Goal: Transaction & Acquisition: Purchase product/service

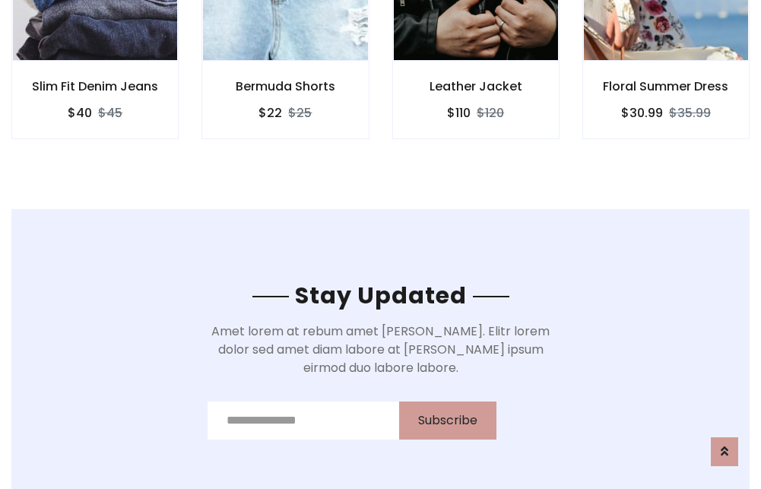
scroll to position [2289, 0]
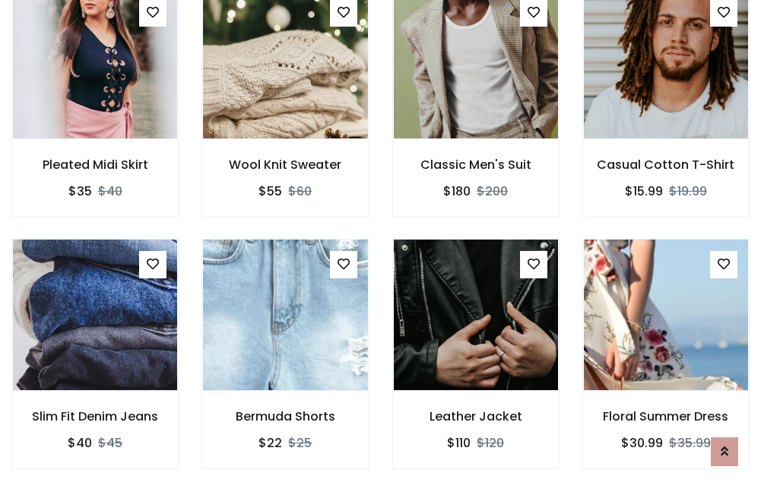
scroll to position [1588, 0]
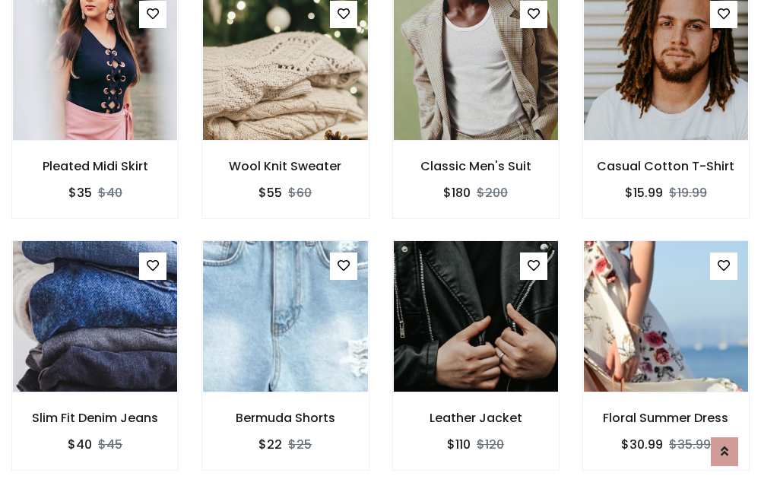
click at [381, 244] on div "Leather Jacket $110 $120" at bounding box center [476, 366] width 190 height 252
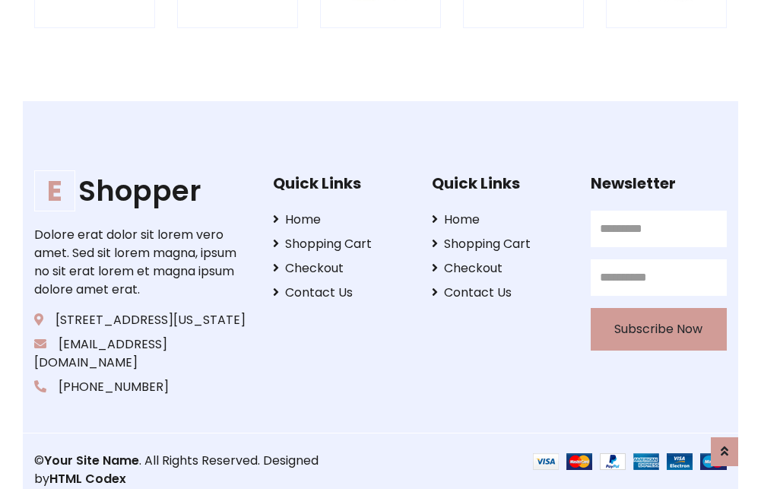
scroll to position [2893, 0]
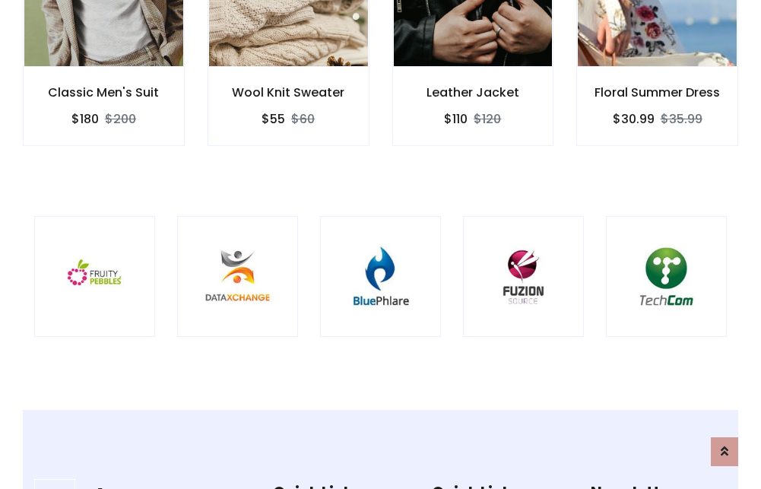
click at [380, 244] on img at bounding box center [380, 276] width 83 height 83
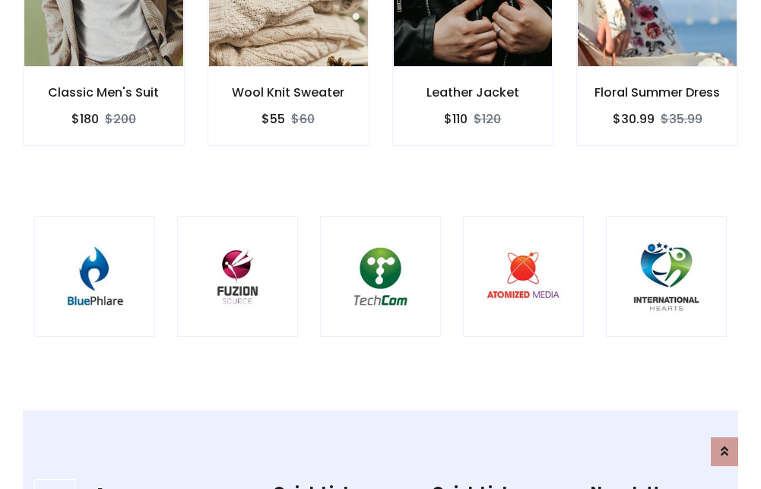
click at [380, 244] on img at bounding box center [380, 276] width 83 height 83
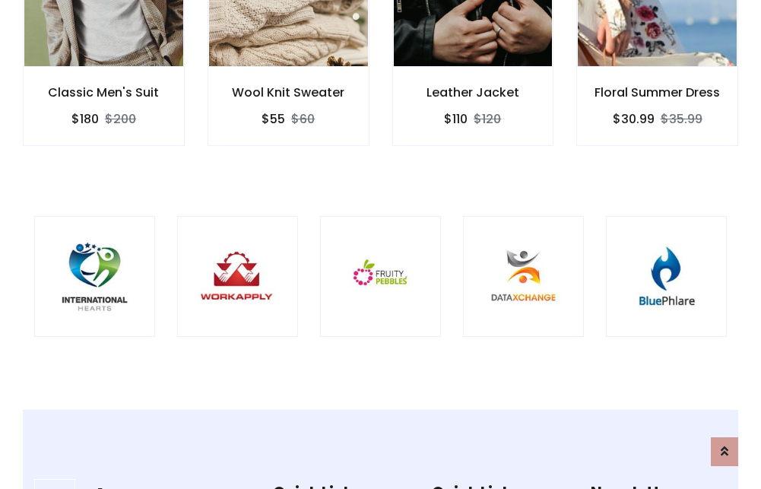
click at [380, 244] on img at bounding box center [380, 276] width 83 height 83
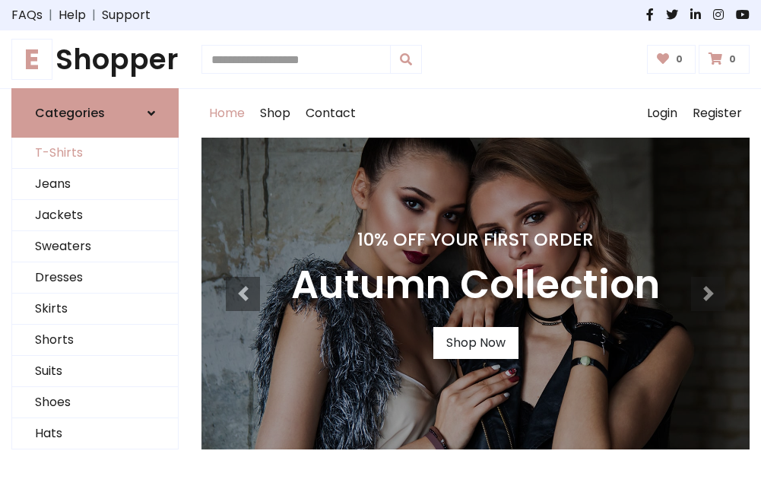
click at [95, 153] on link "T-Shirts" at bounding box center [95, 153] width 166 height 31
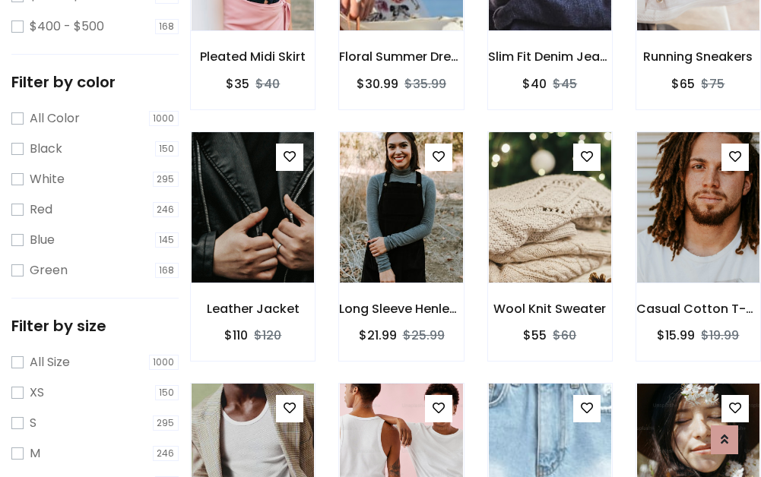
scroll to position [533, 0]
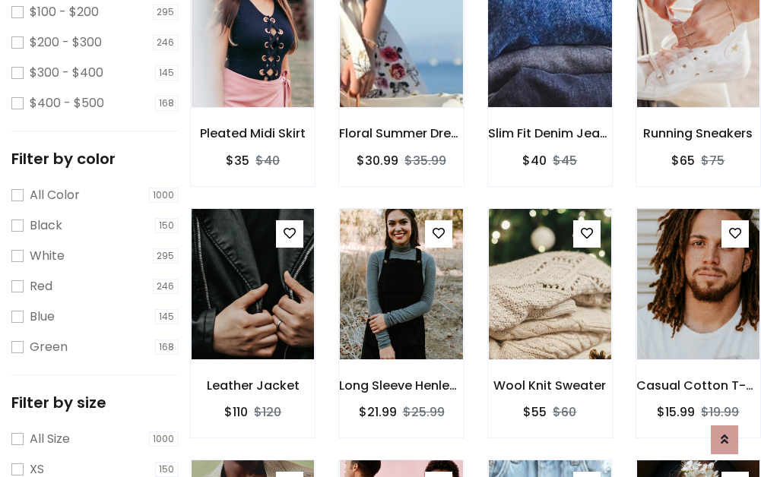
click at [549, 54] on img at bounding box center [549, 32] width 147 height 365
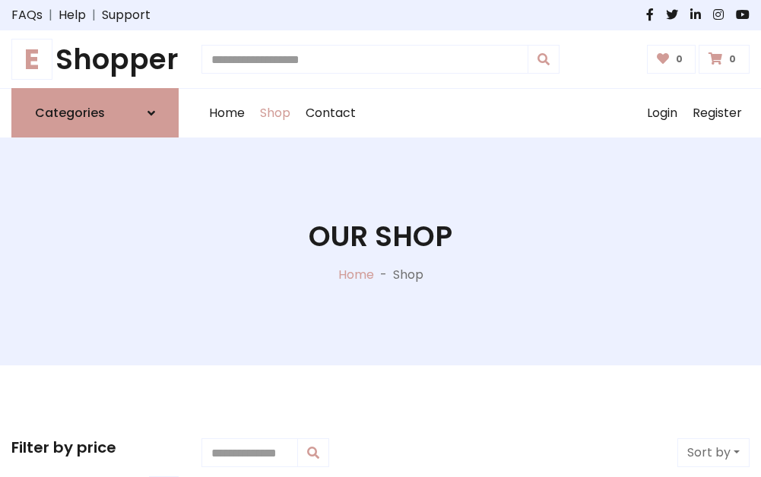
click at [95, 59] on h1 "E Shopper" at bounding box center [94, 59] width 167 height 33
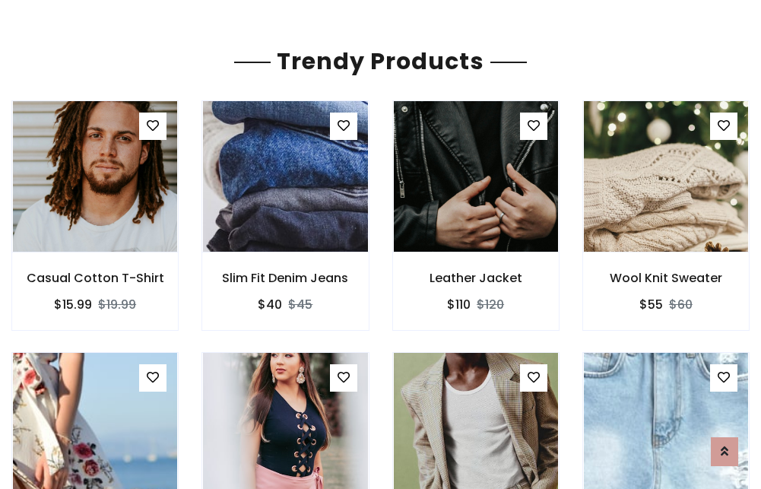
scroll to position [90, 0]
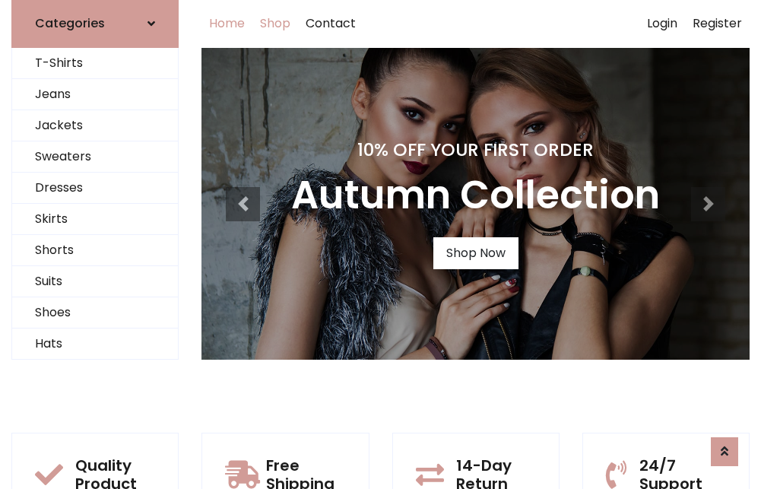
click at [276, 24] on link "Shop" at bounding box center [275, 23] width 46 height 49
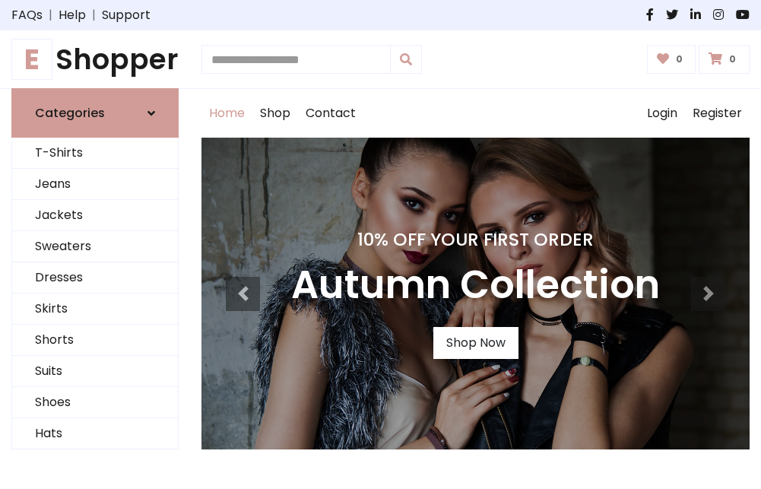
scroll to position [498, 0]
